Goal: Navigation & Orientation: Find specific page/section

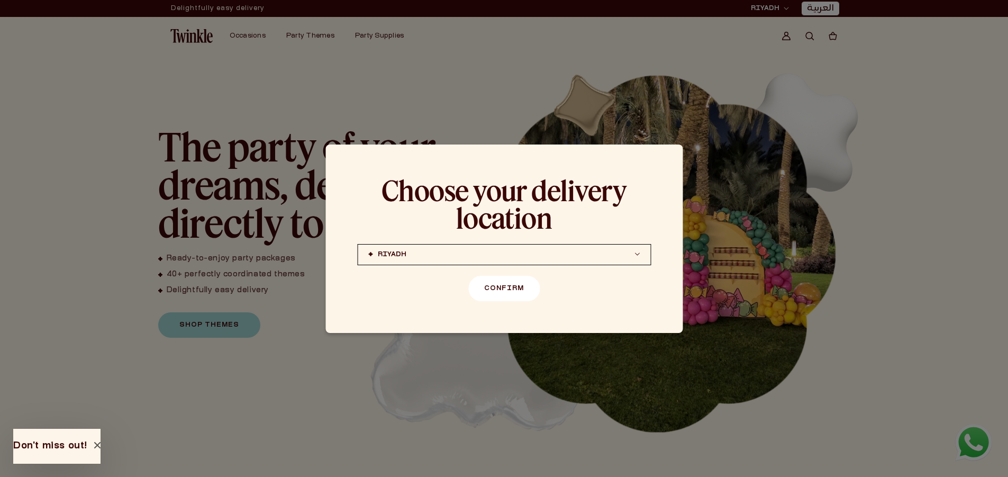
click at [500, 290] on button "Confirm" at bounding box center [503, 288] width 71 height 25
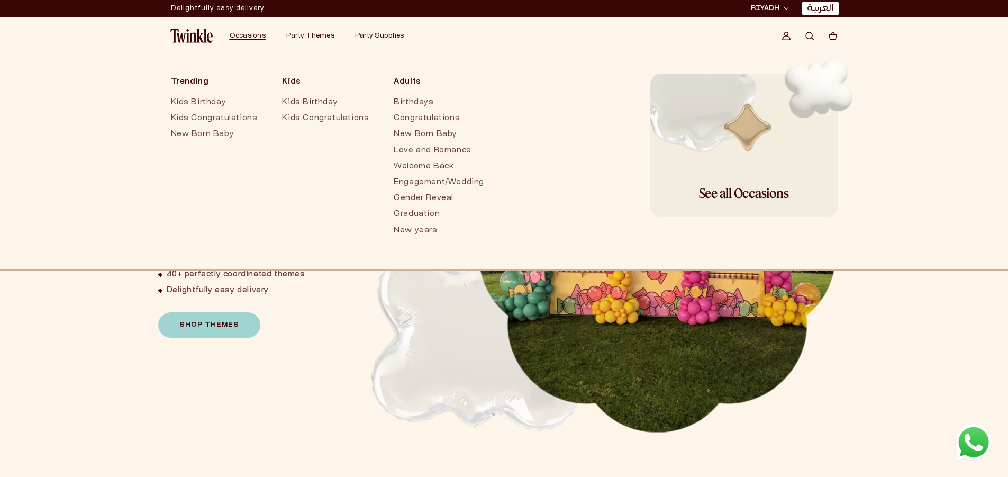
click at [252, 32] on link "Occasions" at bounding box center [248, 36] width 36 height 8
